Goal: Check status: Check status

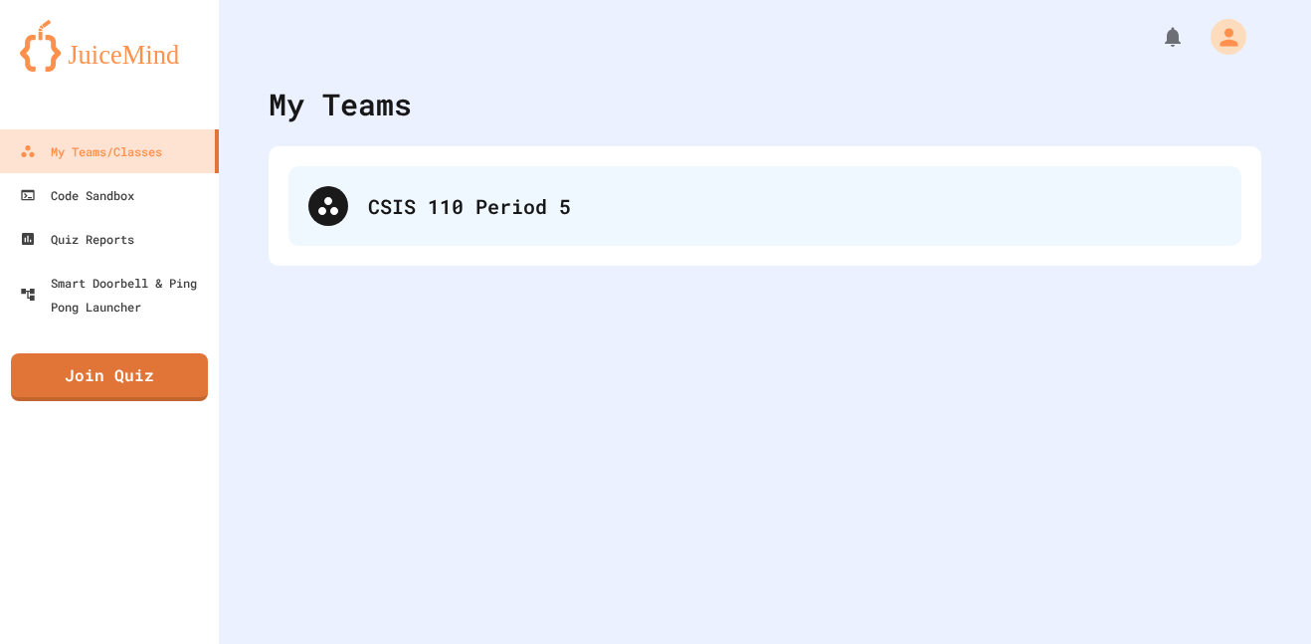
click at [303, 227] on div "CSIS 110 Period 5" at bounding box center [765, 206] width 953 height 80
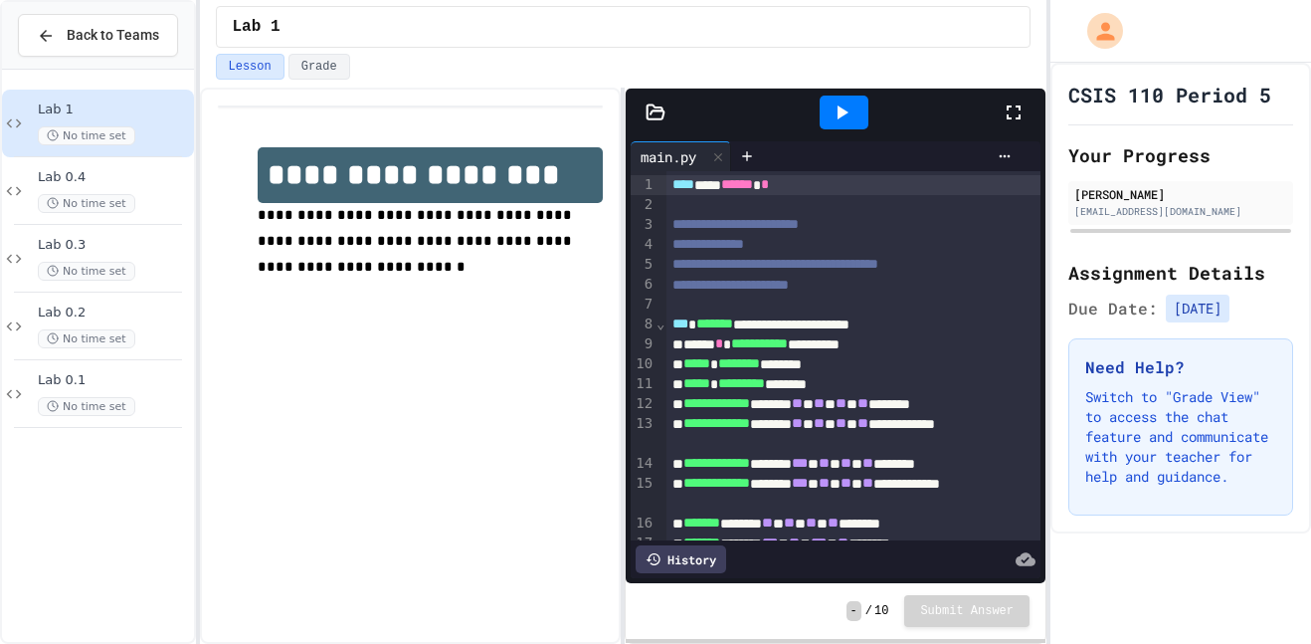
click at [1013, 119] on icon at bounding box center [1014, 113] width 24 height 24
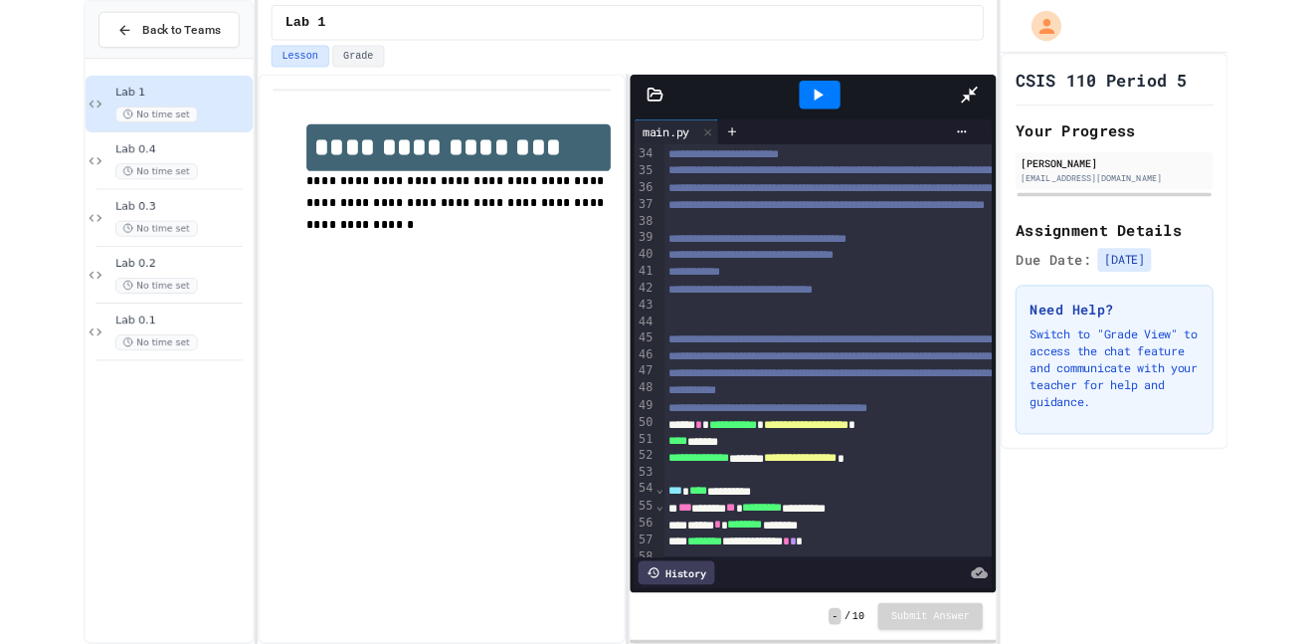
scroll to position [661, 0]
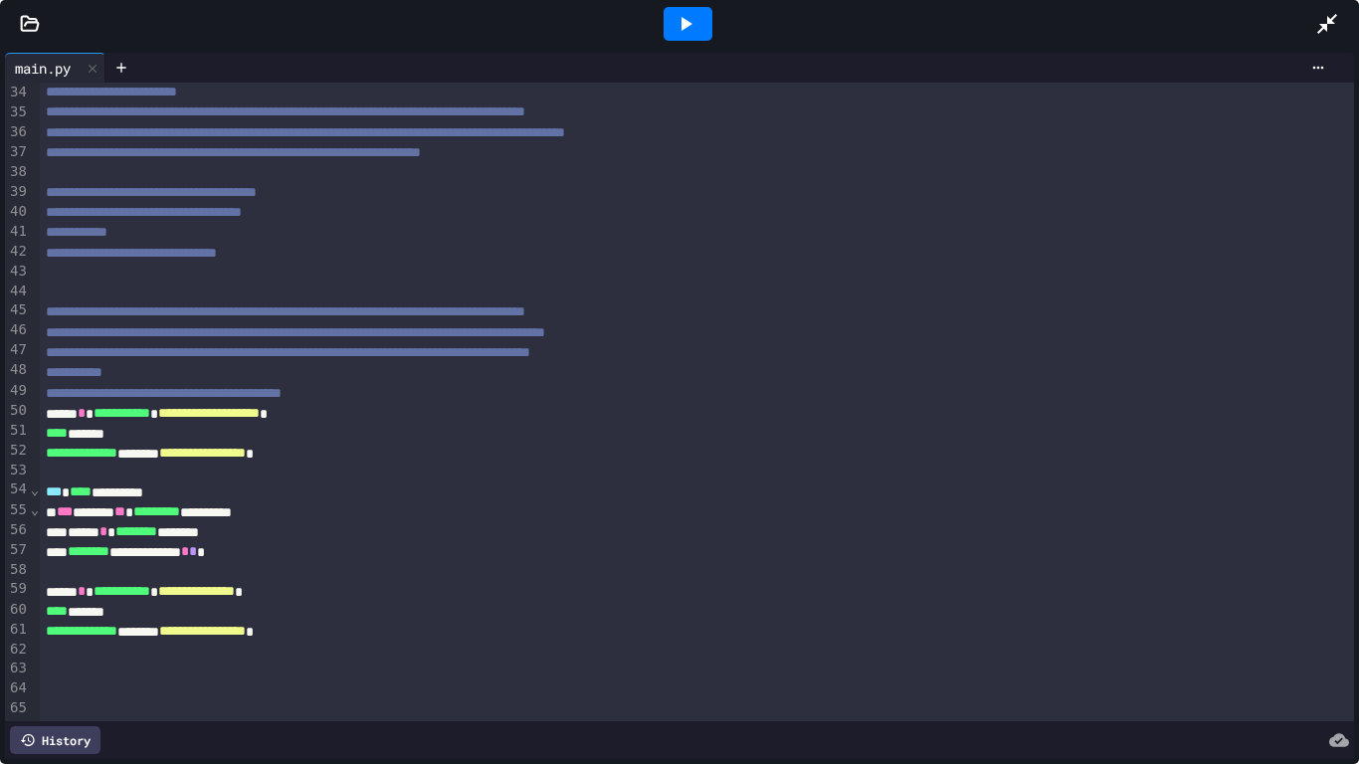
click at [26, 18] on icon at bounding box center [30, 24] width 20 height 20
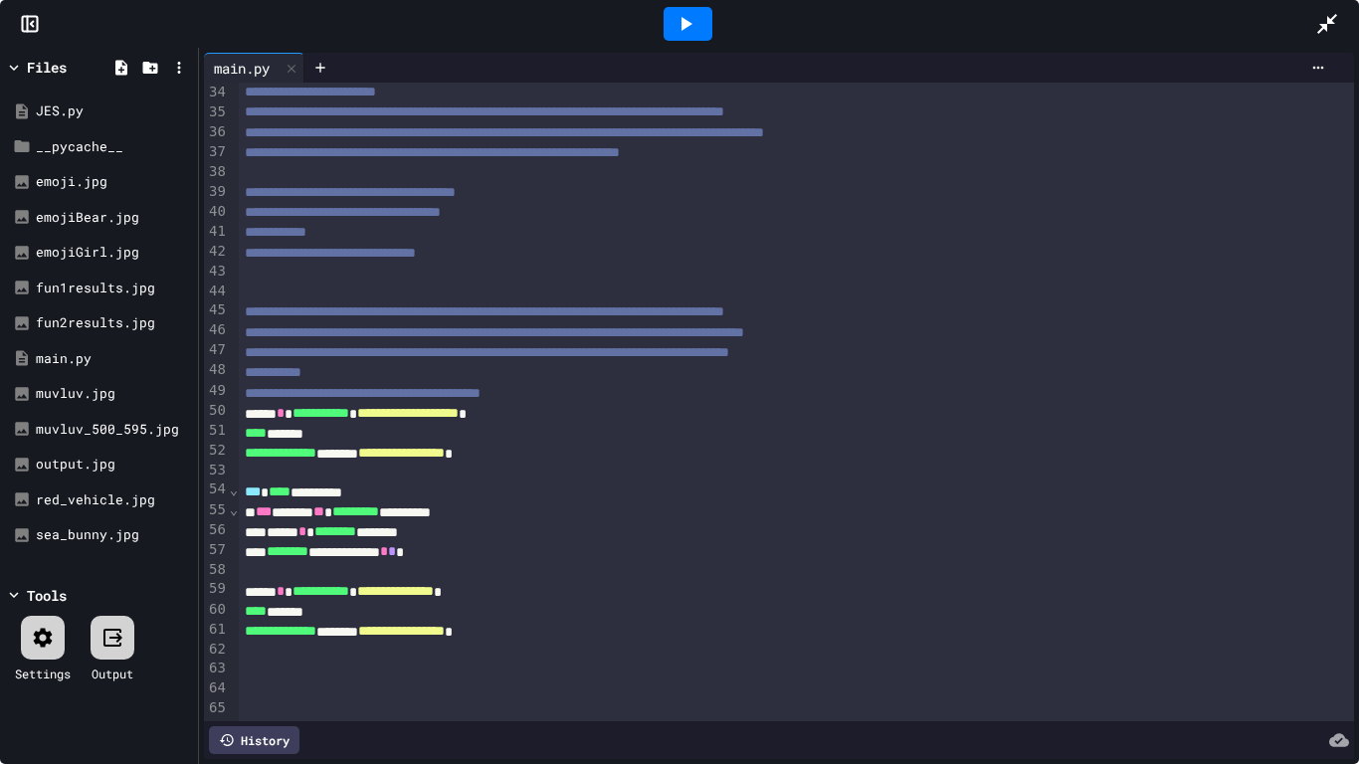
click at [687, 31] on icon at bounding box center [686, 24] width 24 height 24
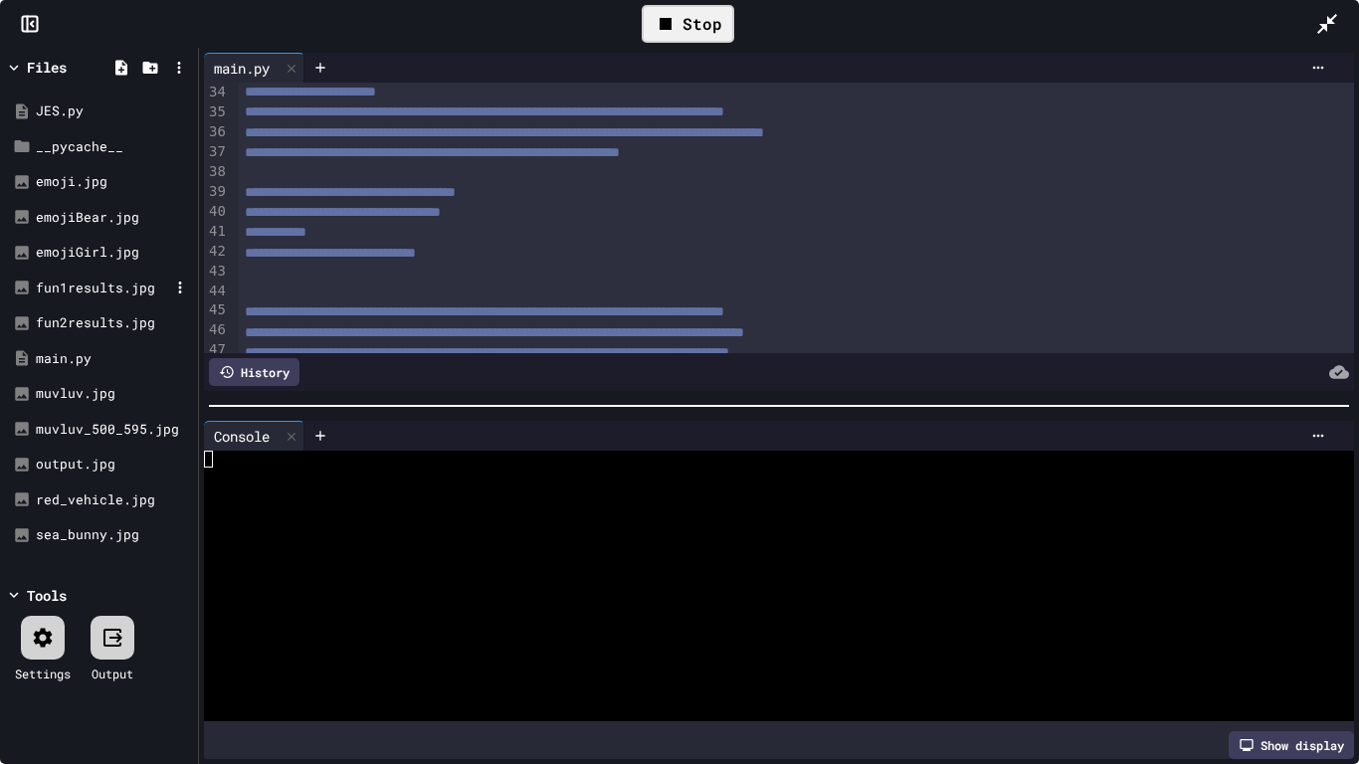
click at [73, 293] on div "fun1results.jpg" at bounding box center [102, 289] width 133 height 20
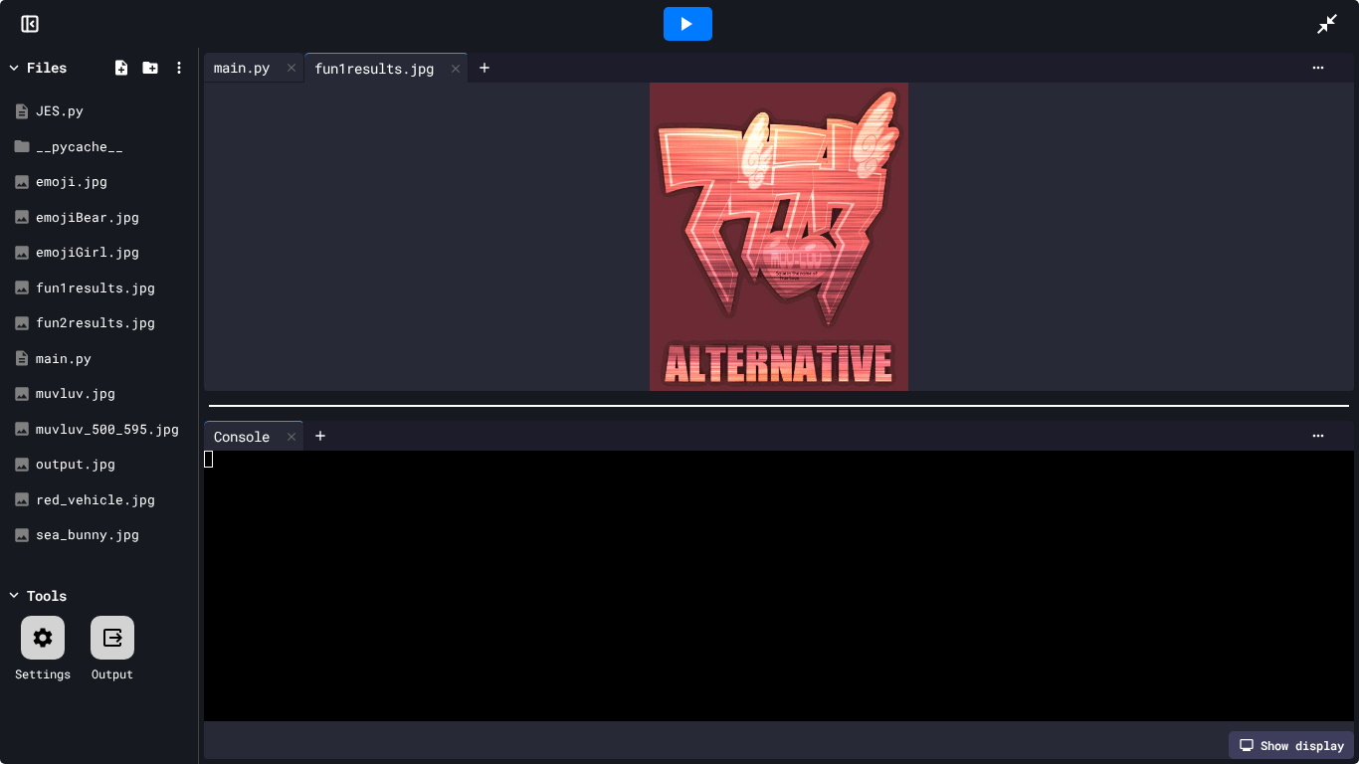
click at [259, 70] on div "main.py" at bounding box center [242, 67] width 76 height 21
